Goal: Information Seeking & Learning: Learn about a topic

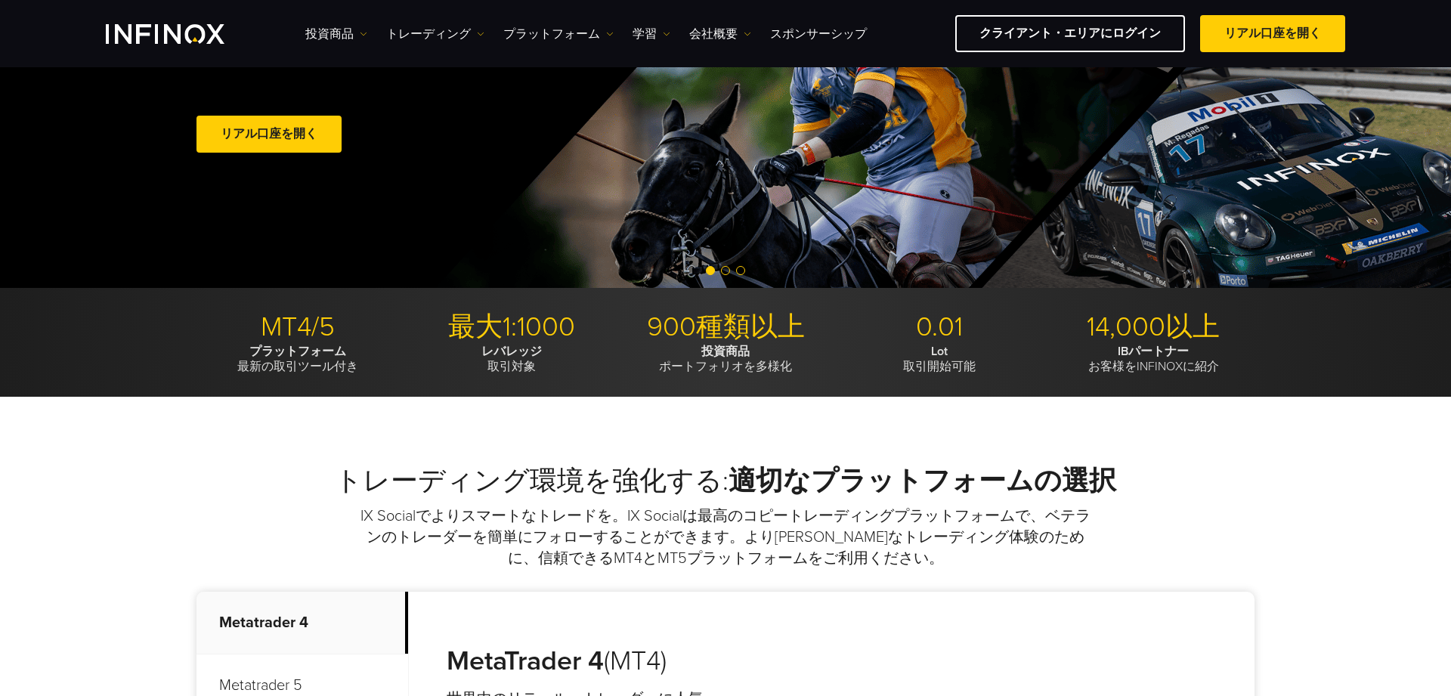
scroll to position [544, 0]
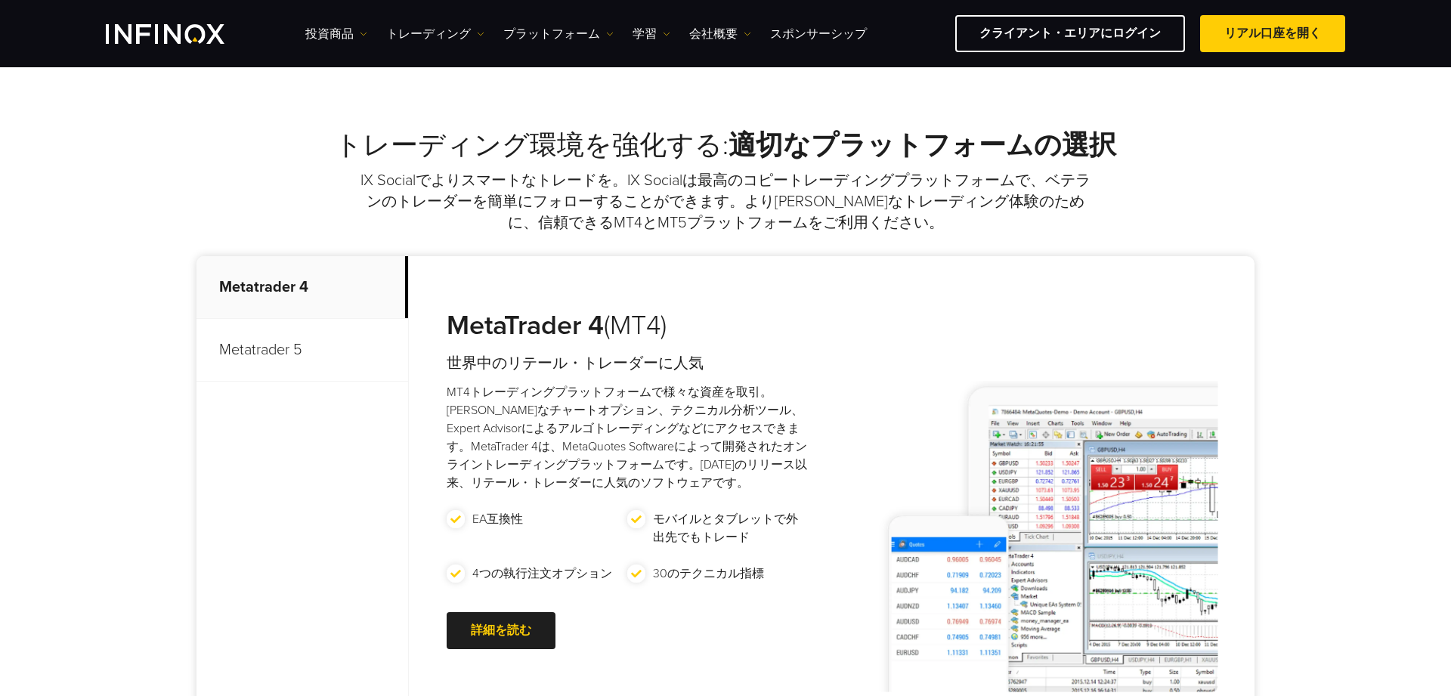
click at [317, 379] on p "Metatrader 5" at bounding box center [303, 350] width 212 height 63
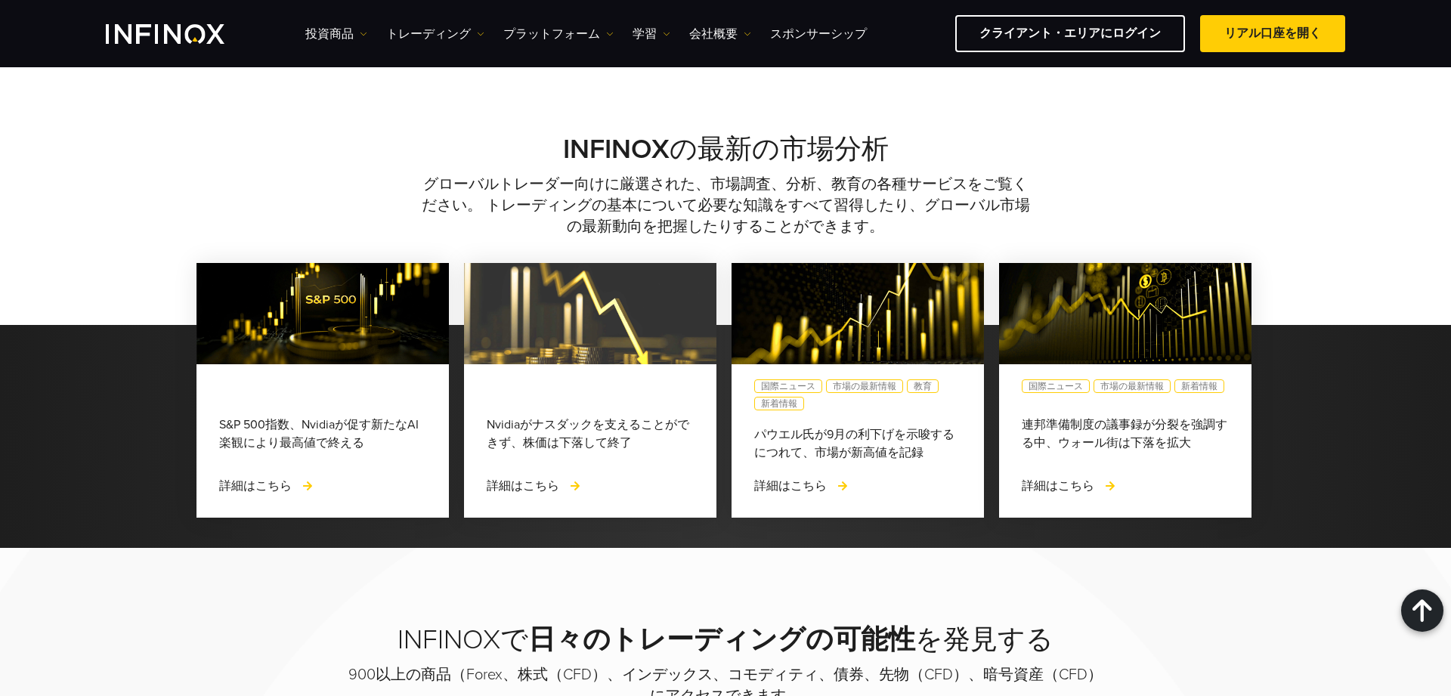
scroll to position [1306, 0]
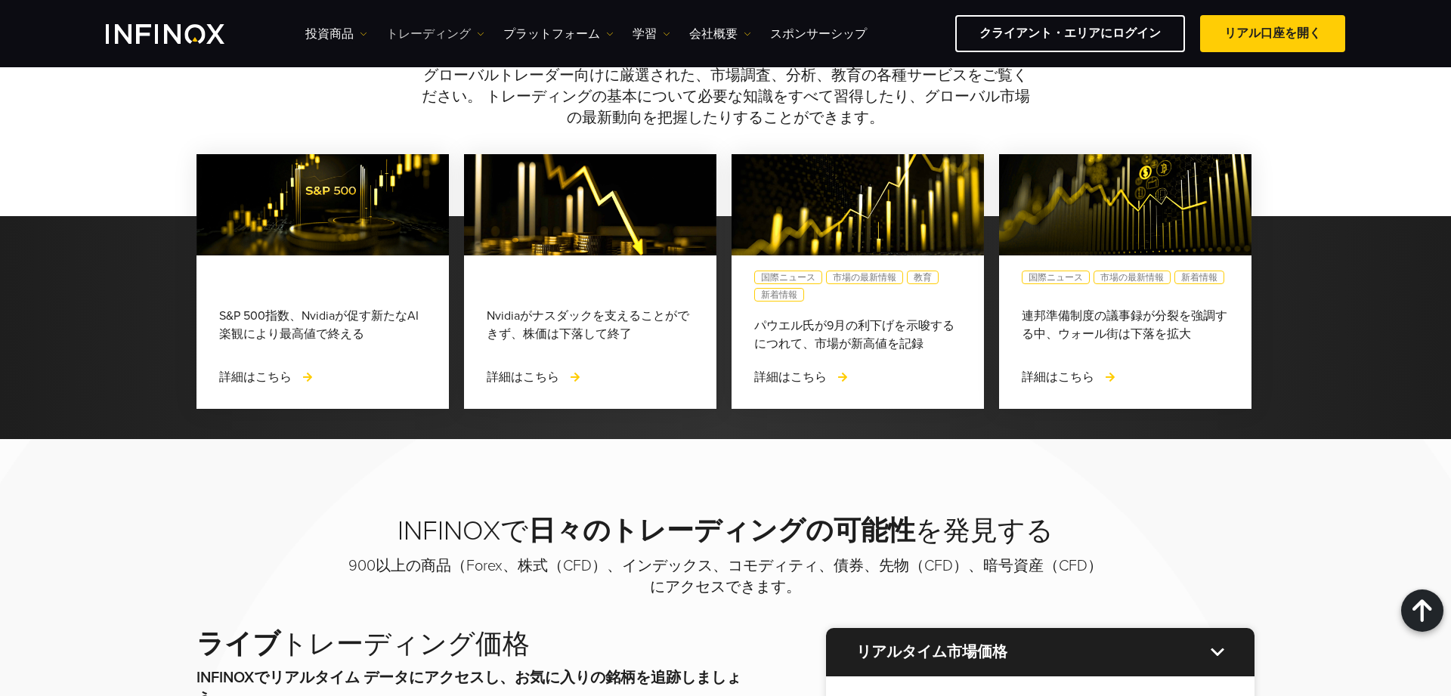
click at [460, 36] on link "トレーディング" at bounding box center [435, 34] width 98 height 18
click at [347, 33] on link "投資商品" at bounding box center [336, 34] width 62 height 18
click at [352, 62] on div "投資商品 プロダクト情報" at bounding box center [362, 98] width 115 height 95
click at [346, 73] on link "投資商品" at bounding box center [362, 82] width 115 height 33
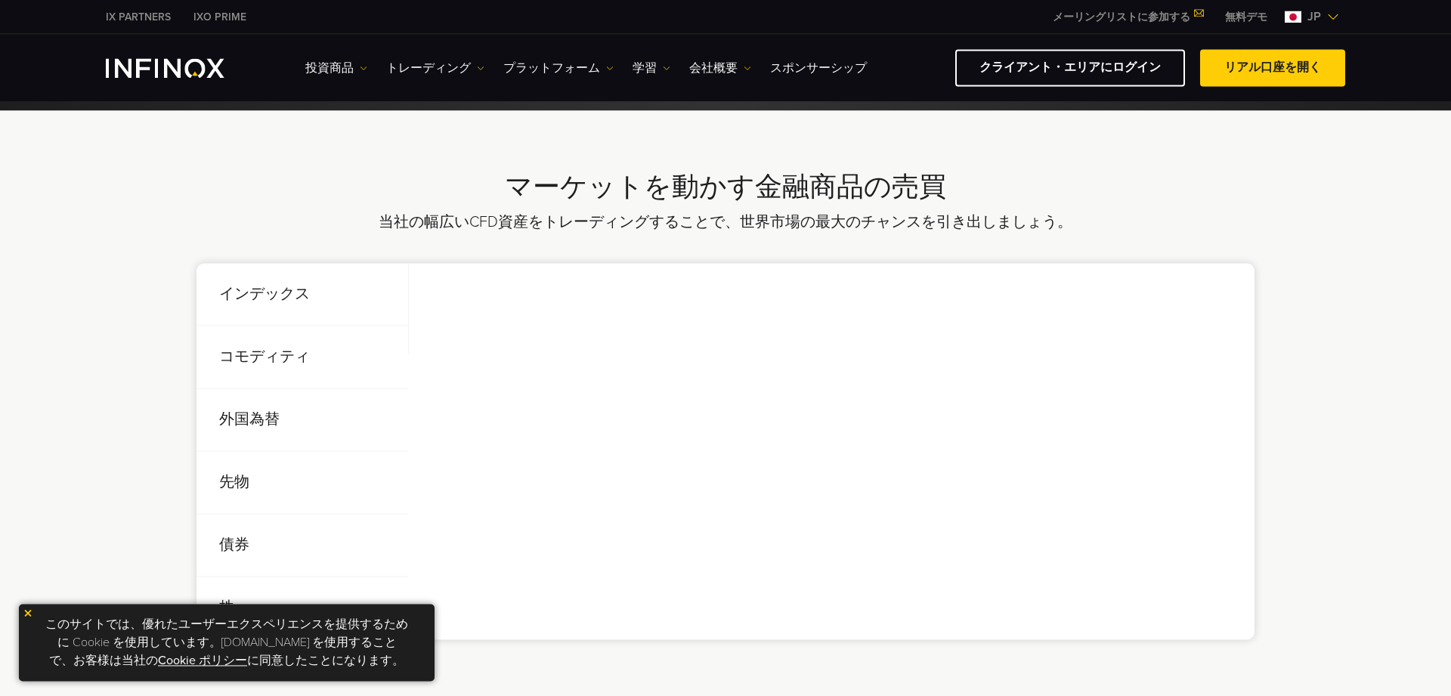
scroll to position [544, 0]
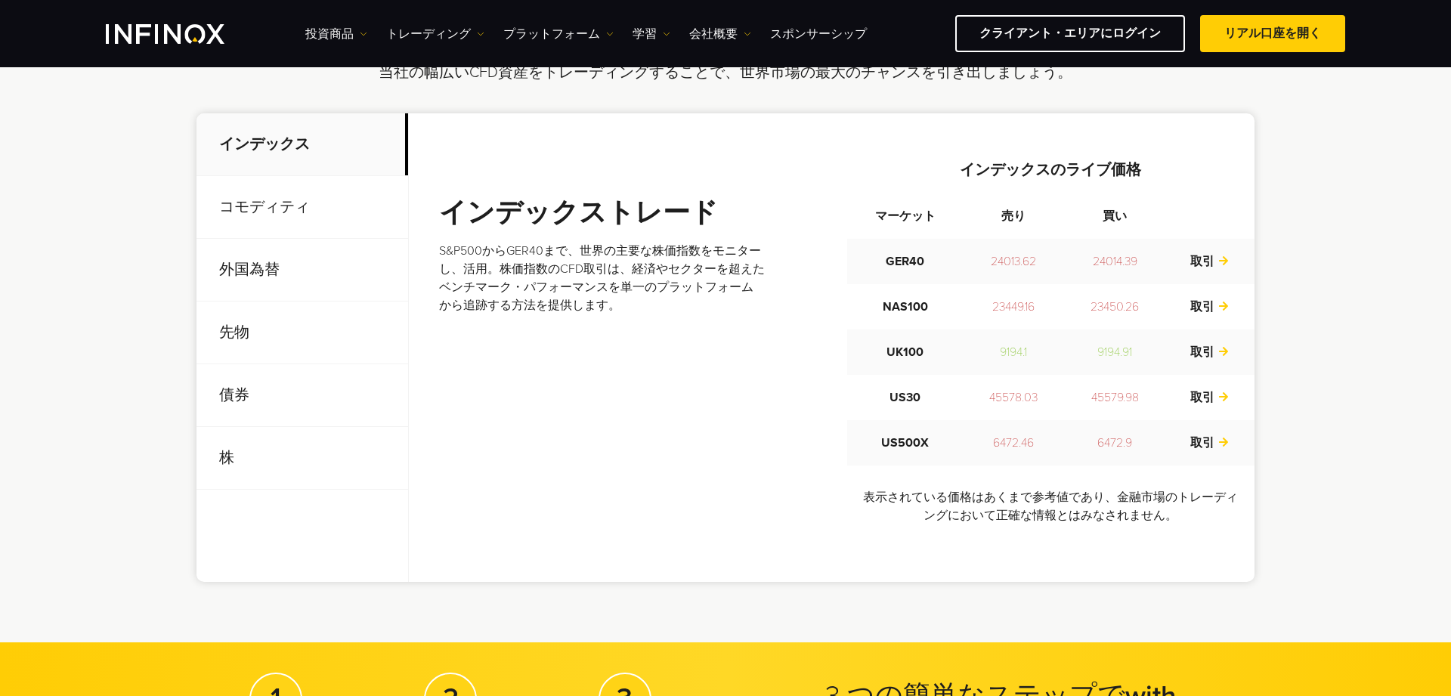
click at [370, 212] on p "コモディティ" at bounding box center [303, 207] width 212 height 63
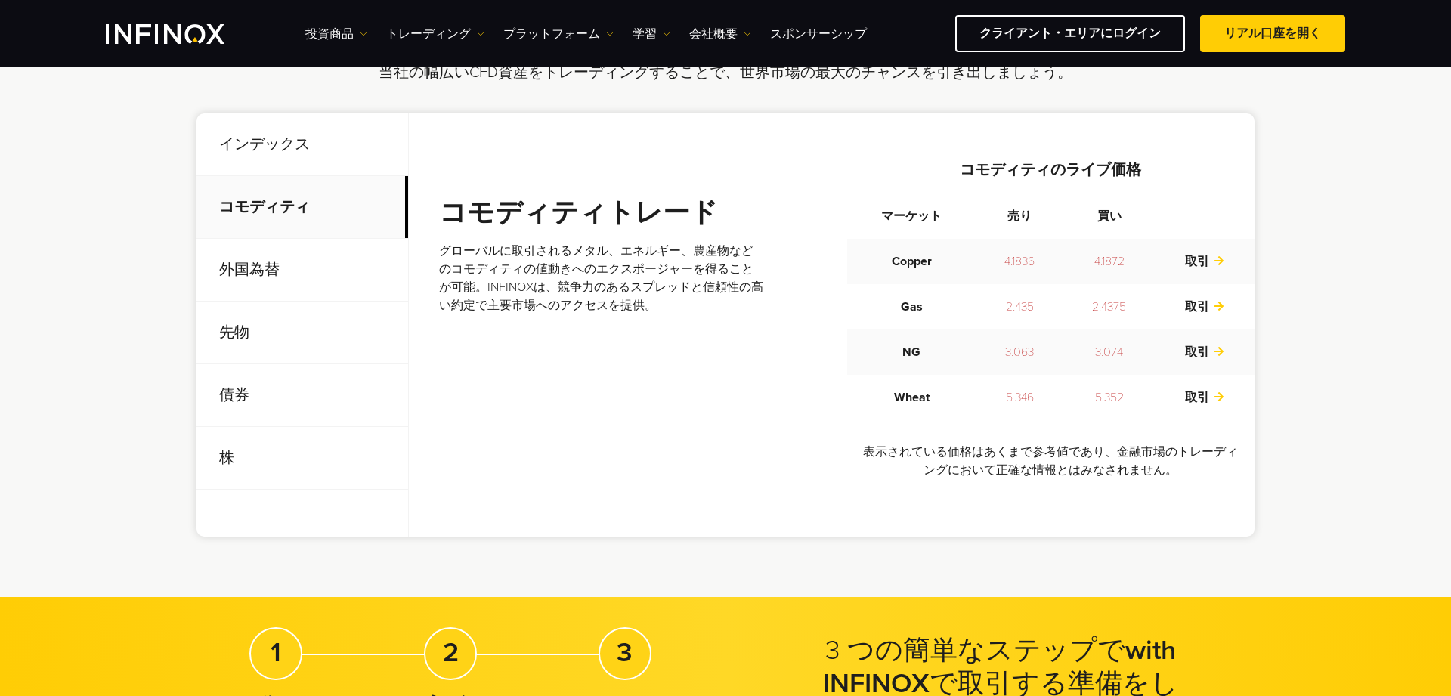
click at [343, 263] on p "外国為替" at bounding box center [303, 270] width 212 height 63
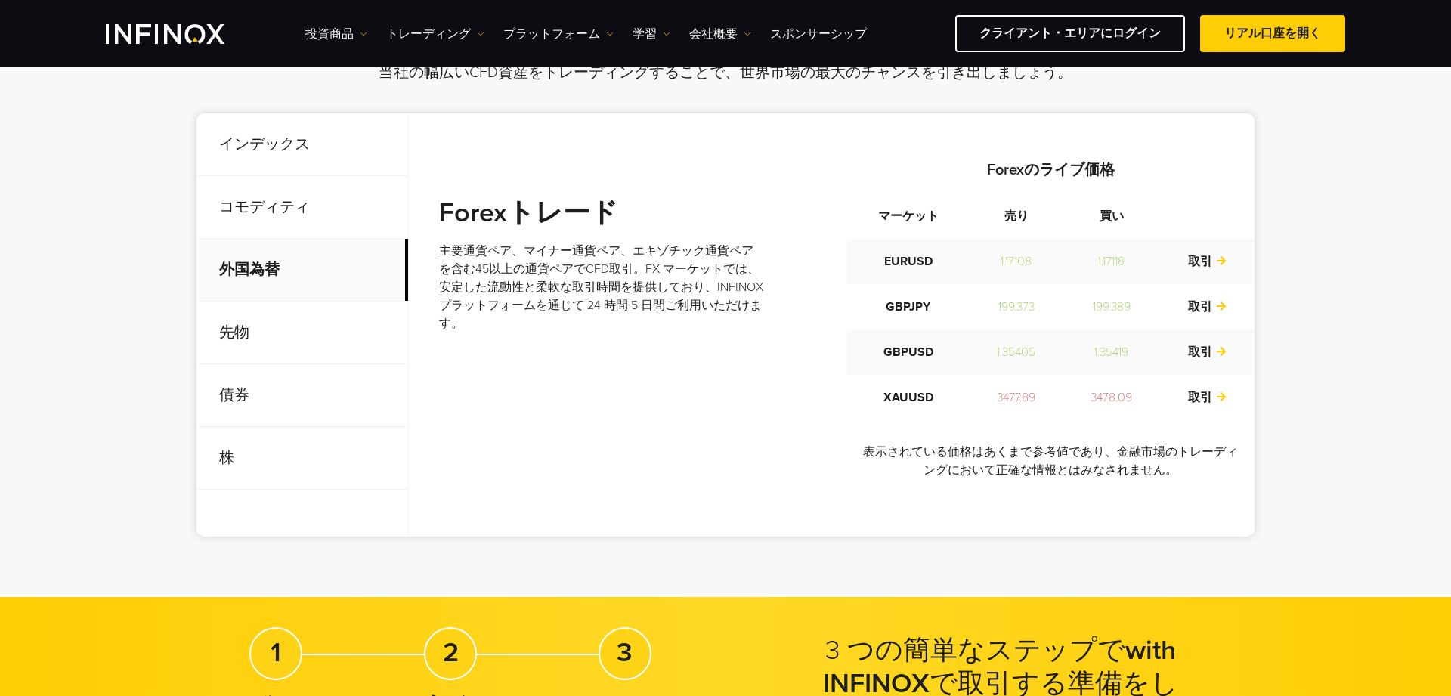
click at [333, 305] on p "先物" at bounding box center [303, 333] width 212 height 63
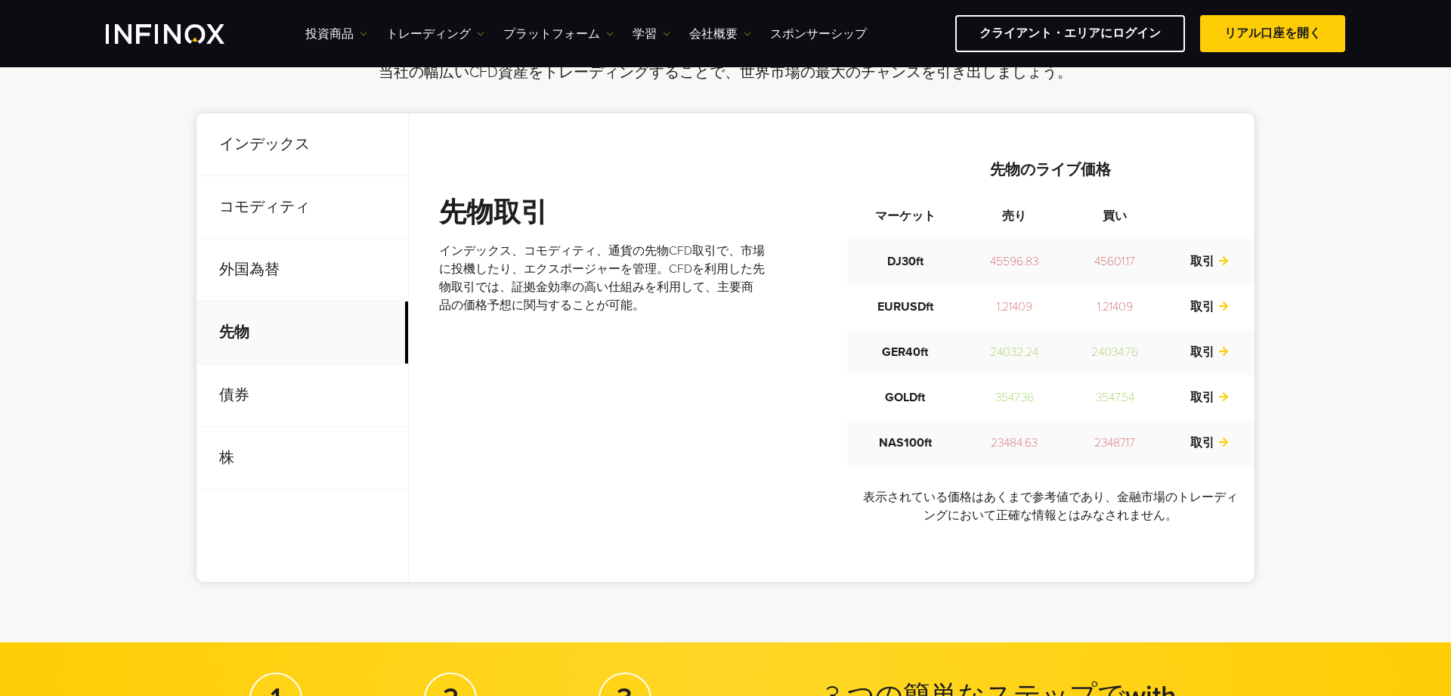
click at [335, 391] on p "債券" at bounding box center [303, 395] width 212 height 63
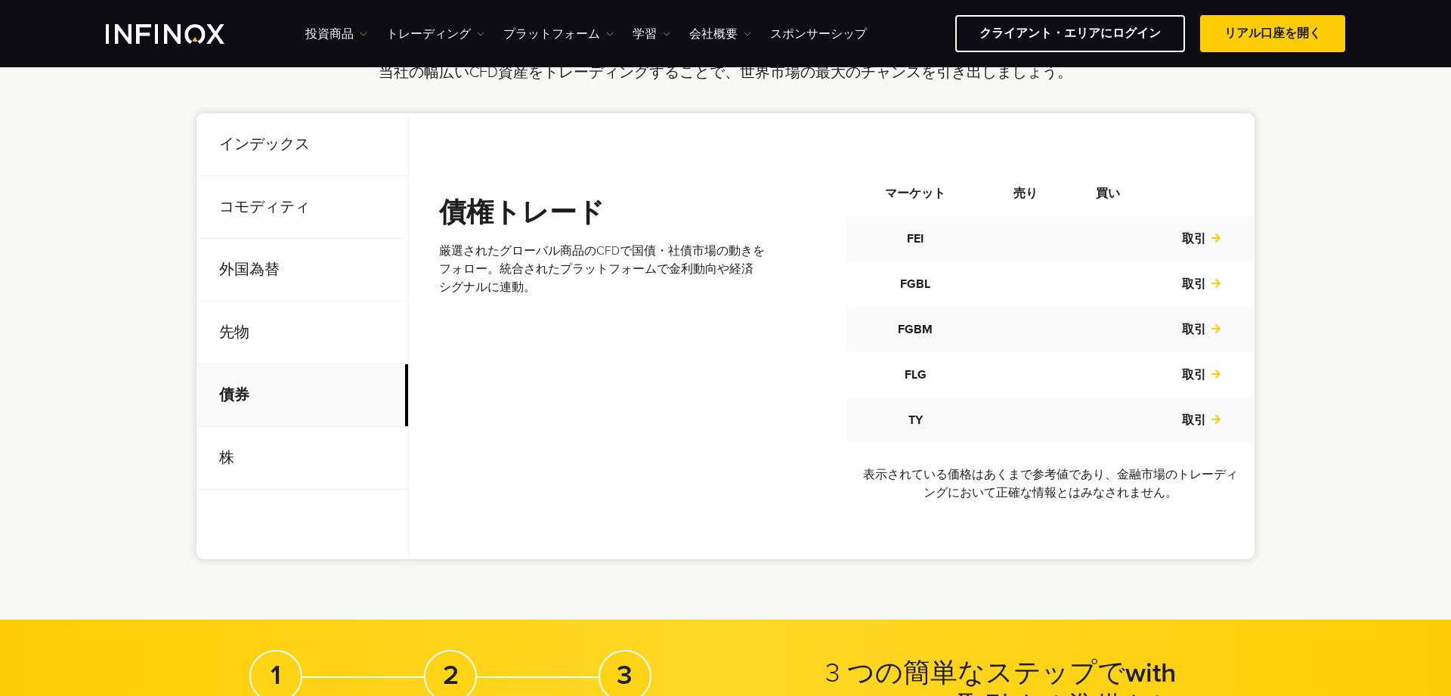
click at [333, 469] on p "株" at bounding box center [303, 458] width 212 height 63
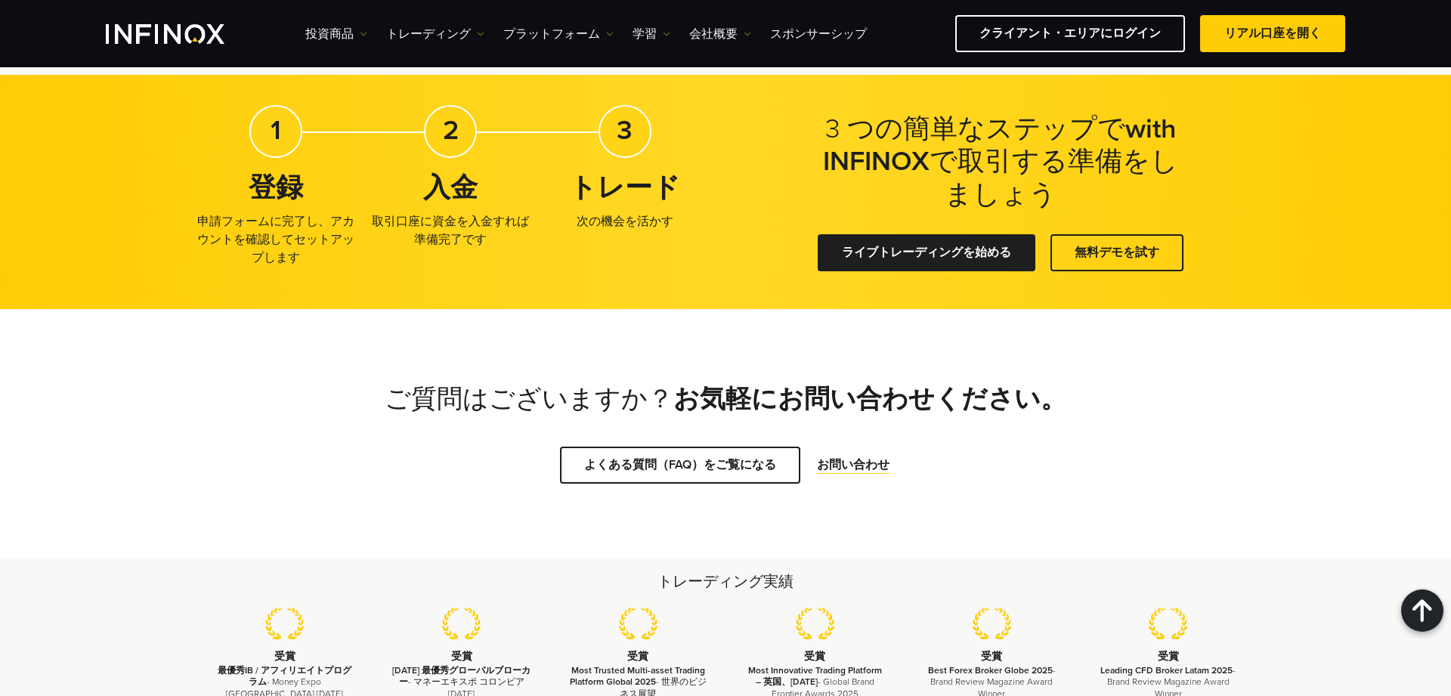
scroll to position [1415, 0]
